Goal: Information Seeking & Learning: Learn about a topic

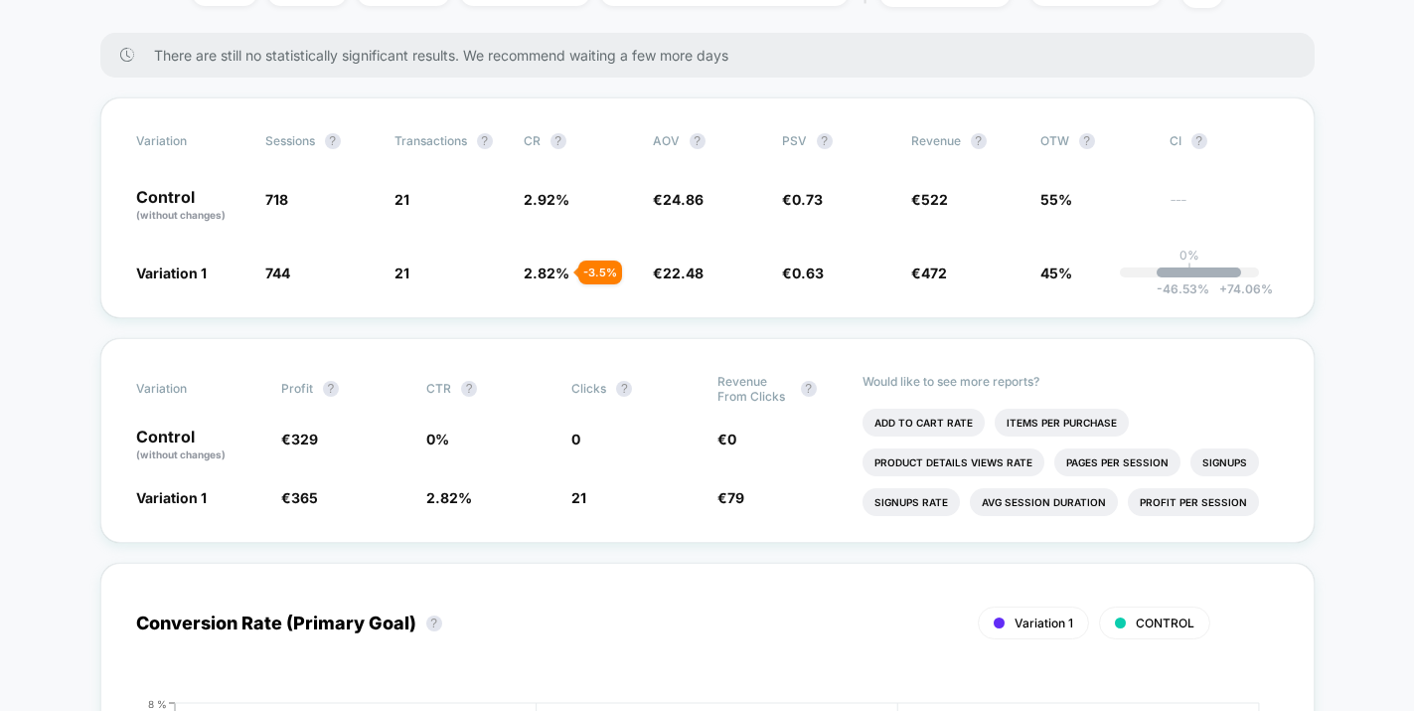
scroll to position [313, 0]
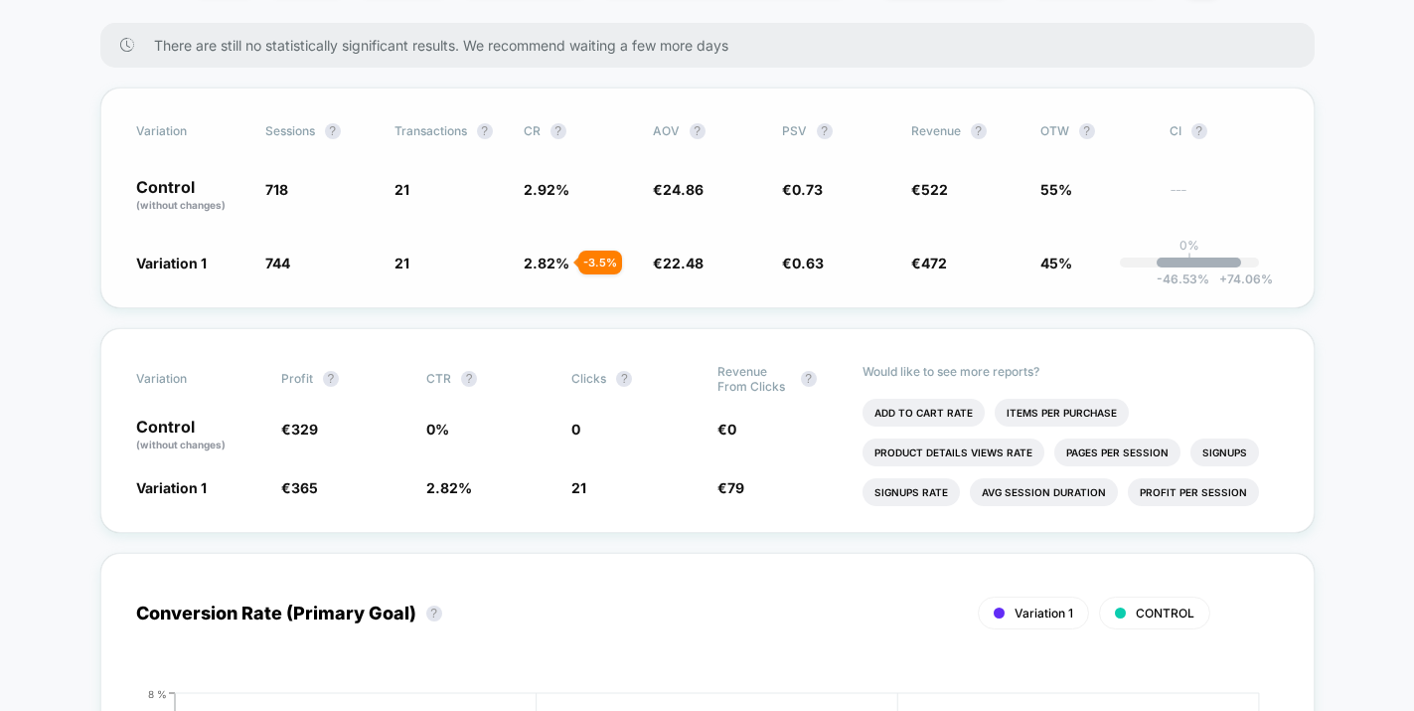
click at [453, 261] on span "21 - 3.5 %" at bounding box center [449, 262] width 109 height 20
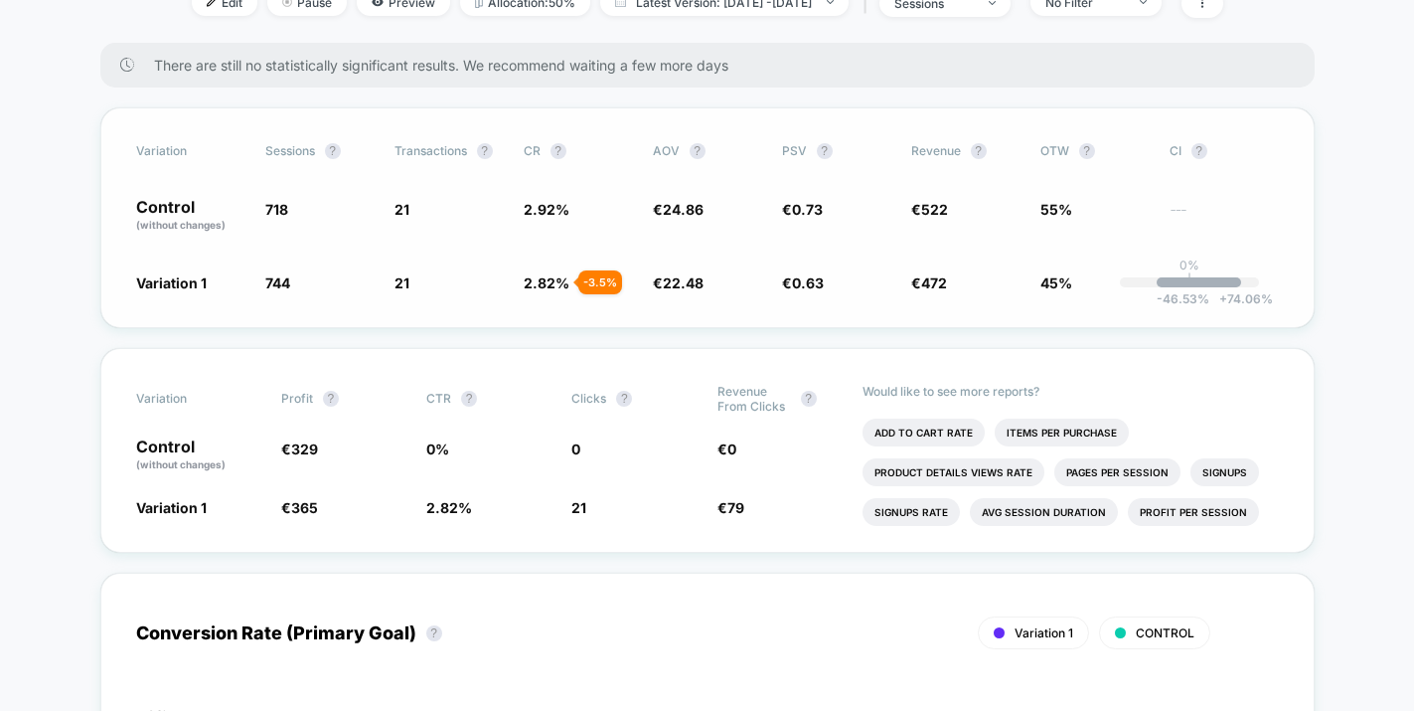
scroll to position [287, 0]
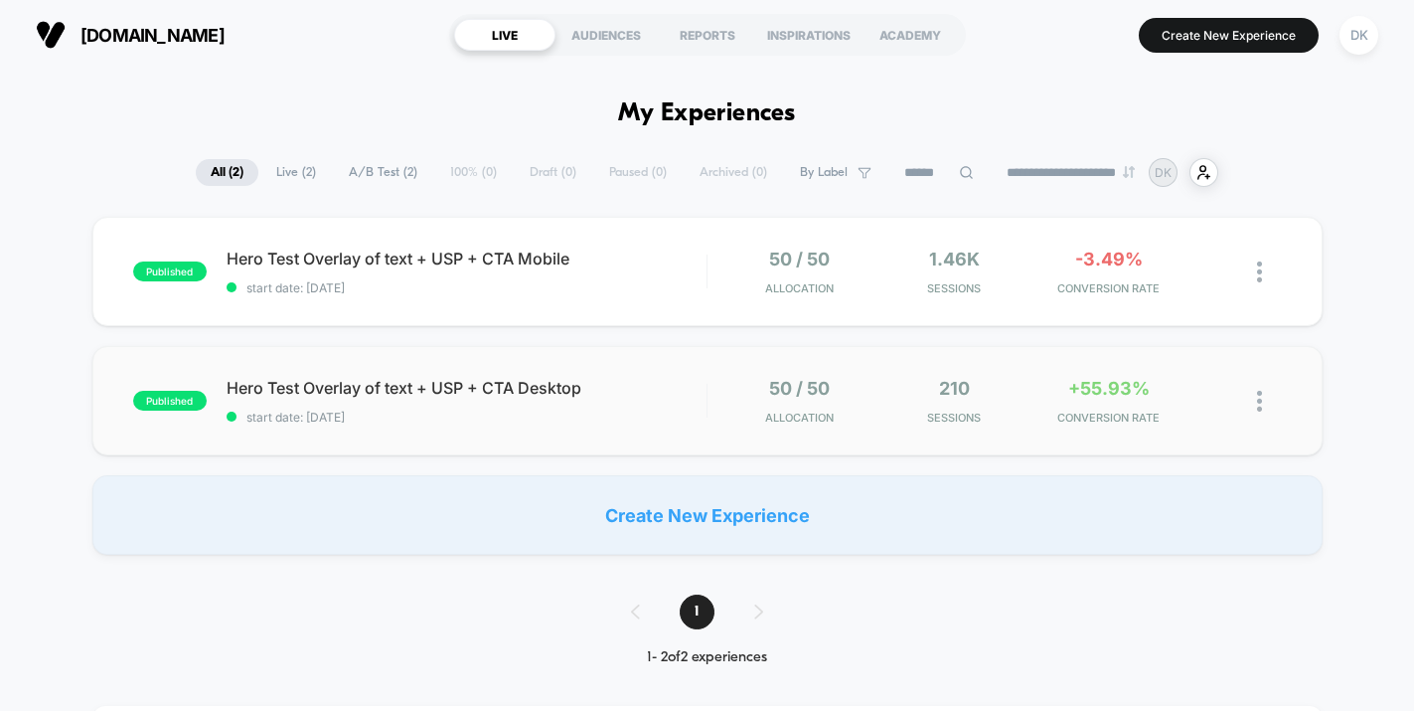
click at [629, 371] on div "published Hero Test Overlay of text + USP + CTA Desktop start date: [DATE] 50 /…" at bounding box center [707, 400] width 1230 height 109
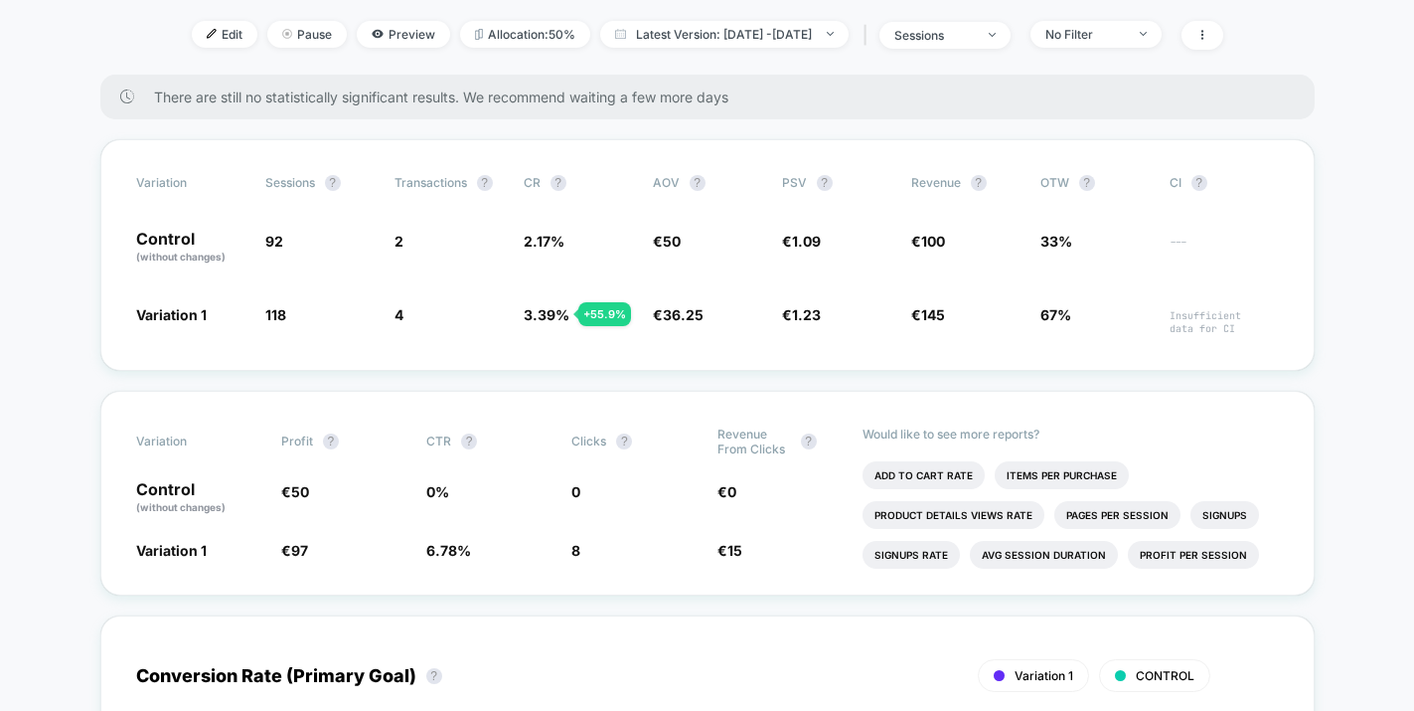
scroll to position [265, 0]
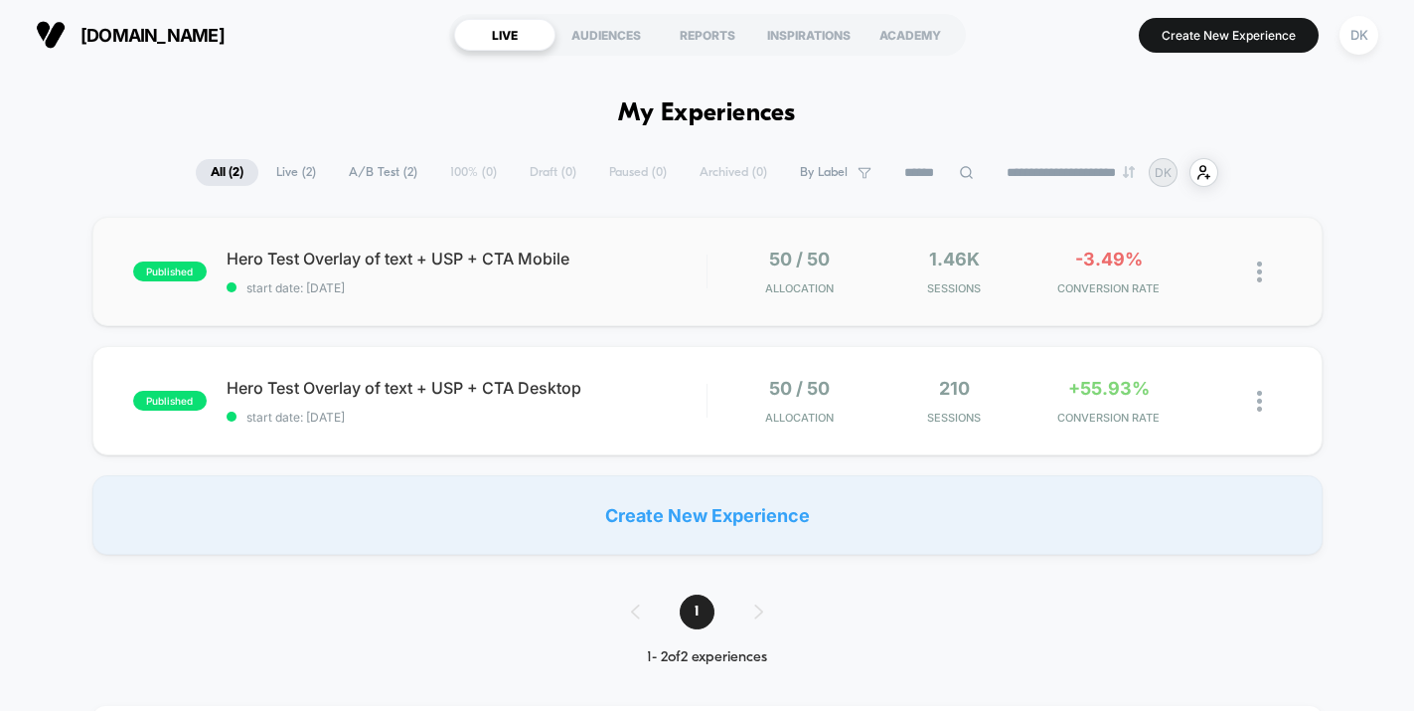
click at [633, 300] on div "published Hero Test Overlay of text + USP + CTA Mobile start date: [DATE] 50 / …" at bounding box center [707, 271] width 1230 height 109
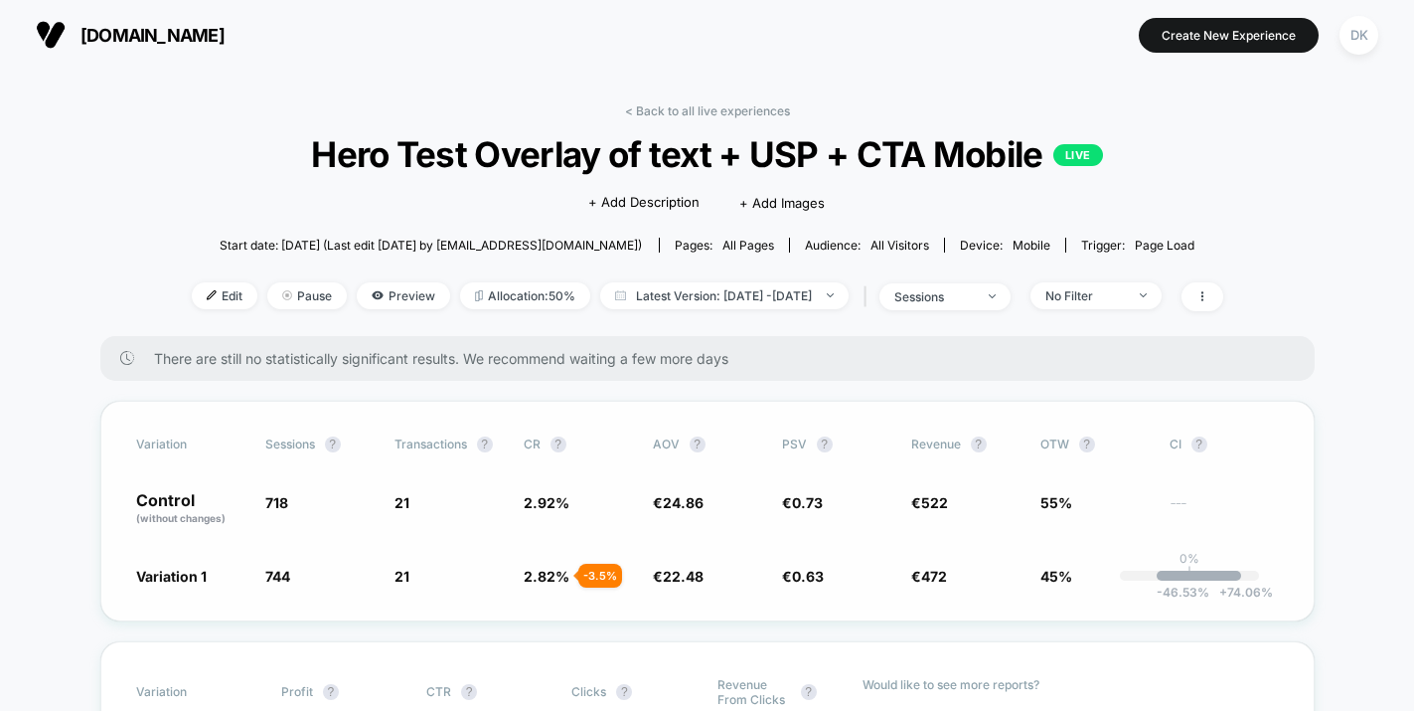
click at [1063, 578] on span "45%" at bounding box center [1056, 575] width 32 height 17
